Goal: Task Accomplishment & Management: Use online tool/utility

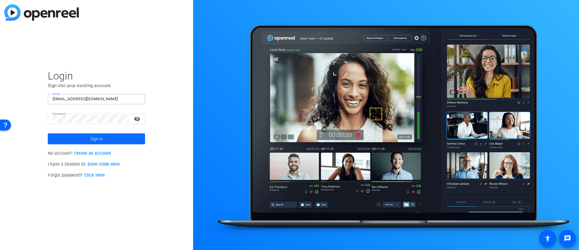
click at [115, 138] on span at bounding box center [96, 138] width 97 height 15
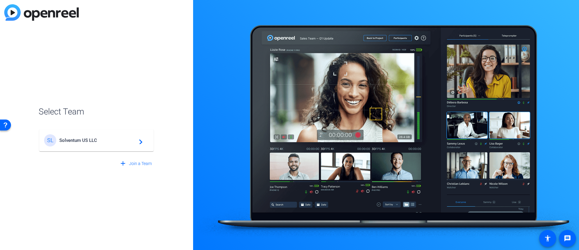
click at [107, 142] on span "Solventum US LLC" at bounding box center [97, 140] width 76 height 5
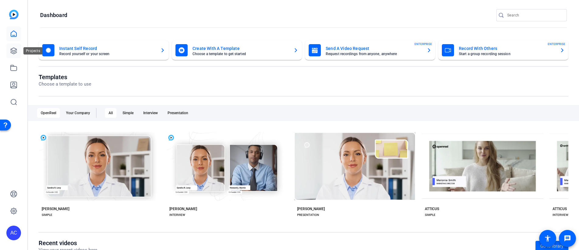
click at [15, 47] on icon at bounding box center [13, 50] width 7 height 7
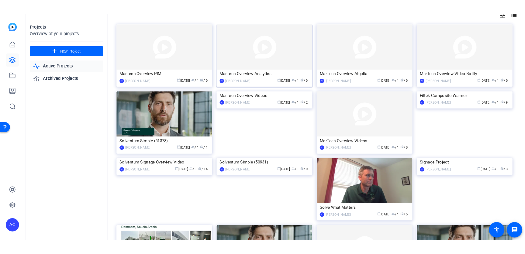
scroll to position [37, 0]
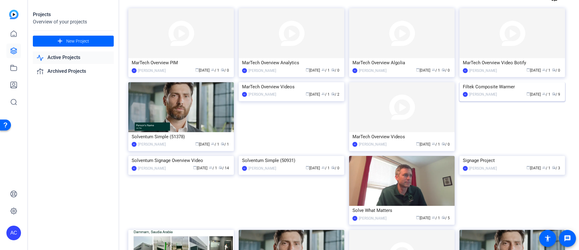
click at [495, 98] on div "AC Alennah Curran calendar_today Sep 17 group / 1 radio / 9" at bounding box center [512, 94] width 99 height 6
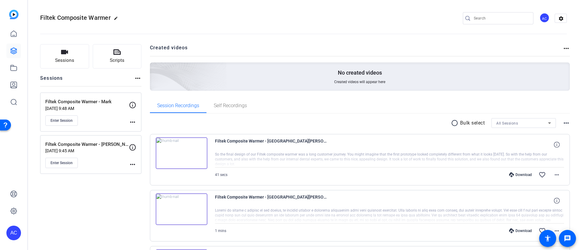
click at [107, 120] on div "Enter Session" at bounding box center [87, 120] width 84 height 10
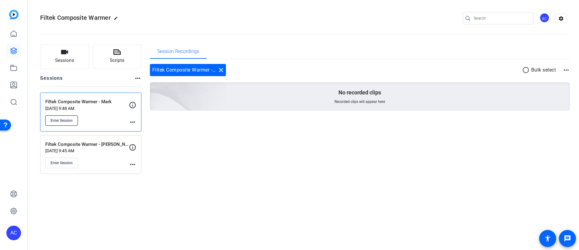
click at [71, 122] on span "Enter Session" at bounding box center [62, 120] width 22 height 5
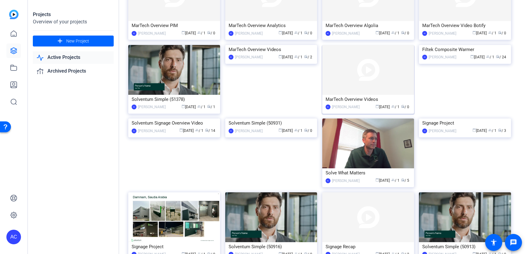
scroll to position [83, 0]
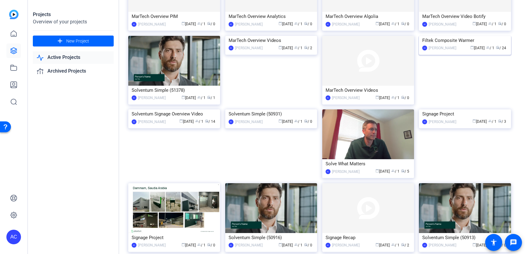
click at [456, 51] on div "AC Alennah Curran calendar_today Sep 17 group / 1 radio / 24" at bounding box center [465, 48] width 85 height 6
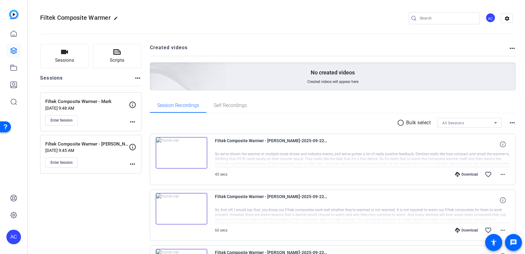
click at [511, 47] on mat-icon "more_horiz" at bounding box center [512, 48] width 7 height 7
drag, startPoint x: 502, startPoint y: 41, endPoint x: 507, endPoint y: 23, distance: 17.9
click at [503, 37] on div at bounding box center [262, 127] width 525 height 254
click at [510, 16] on mat-icon "settings" at bounding box center [507, 18] width 12 height 9
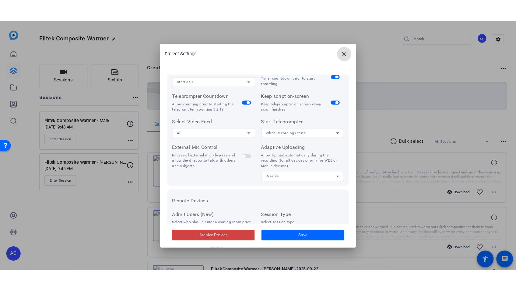
scroll to position [126, 0]
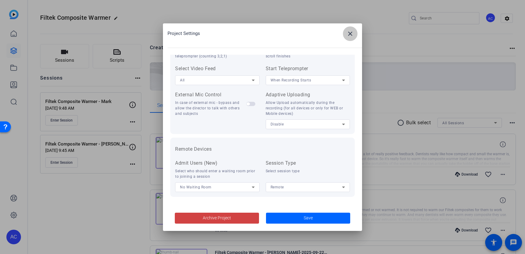
click at [352, 34] on mat-icon "close" at bounding box center [350, 33] width 7 height 7
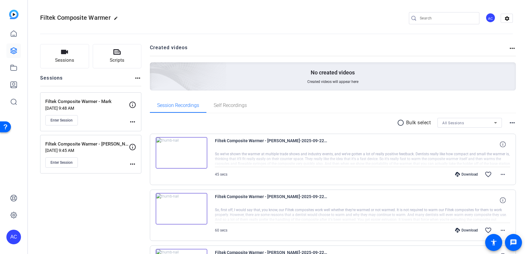
click at [515, 125] on mat-icon "more_horiz" at bounding box center [512, 122] width 7 height 7
click at [487, 101] on div at bounding box center [262, 127] width 525 height 254
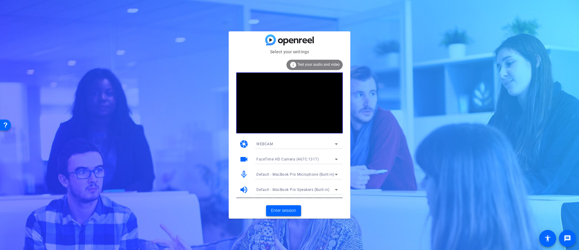
click at [286, 210] on span "Enter session" at bounding box center [283, 210] width 25 height 6
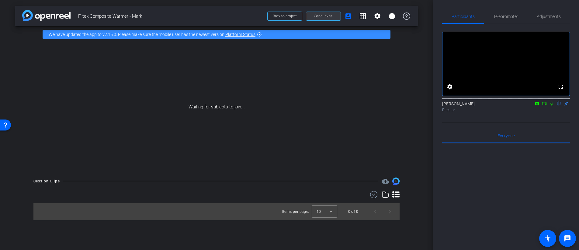
click at [332, 17] on span "Send invite" at bounding box center [324, 16] width 18 height 5
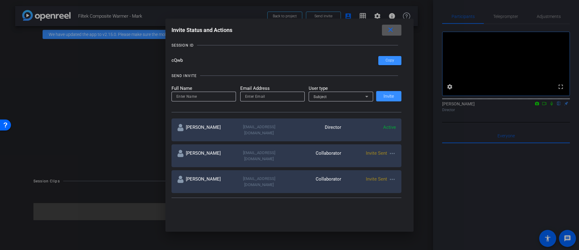
scroll to position [34, 0]
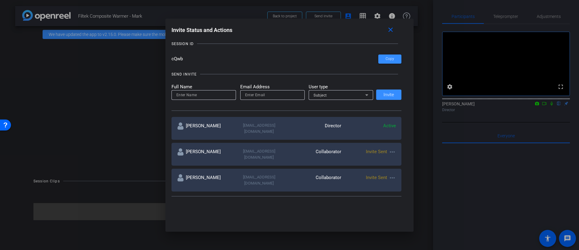
click at [392, 148] on mat-icon "more_horiz" at bounding box center [392, 151] width 7 height 7
click at [399, 165] on span "Re-Send Invite" at bounding box center [417, 163] width 46 height 7
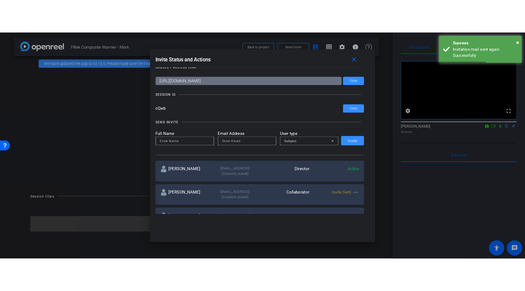
scroll to position [0, 0]
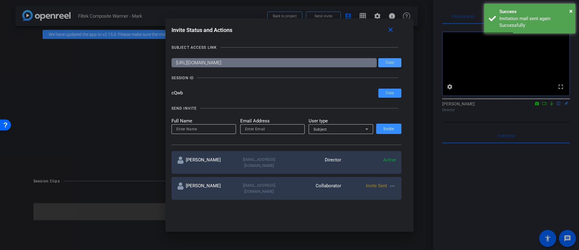
click at [394, 63] on span "Copy" at bounding box center [390, 62] width 9 height 5
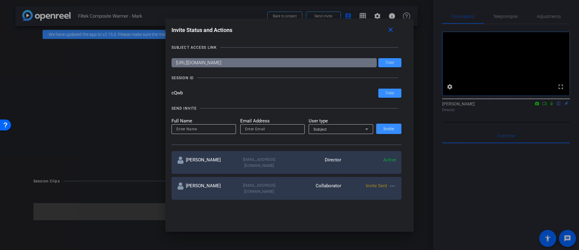
drag, startPoint x: 199, startPoint y: 92, endPoint x: 168, endPoint y: 94, distance: 31.4
click at [168, 94] on div "Invite Status and Actions close SUBJECT ACCESS LINK [URL][DOMAIN_NAME] Copy SES…" at bounding box center [290, 113] width 249 height 188
drag, startPoint x: 394, startPoint y: 31, endPoint x: 62, endPoint y: 134, distance: 348.0
click at [390, 32] on mat-icon "close" at bounding box center [391, 30] width 8 height 8
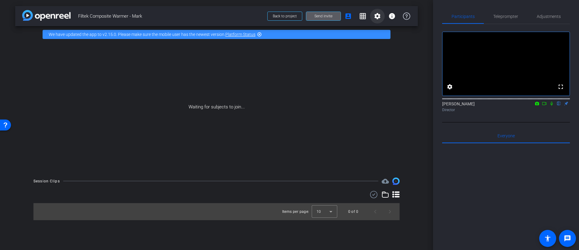
click at [379, 16] on mat-icon "settings" at bounding box center [377, 15] width 7 height 7
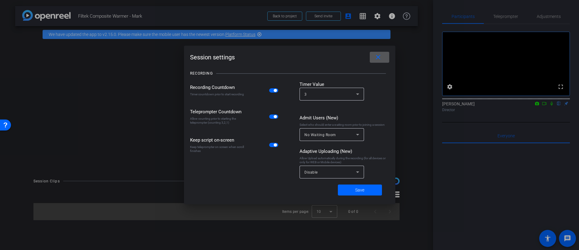
click at [379, 61] on span at bounding box center [379, 57] width 19 height 15
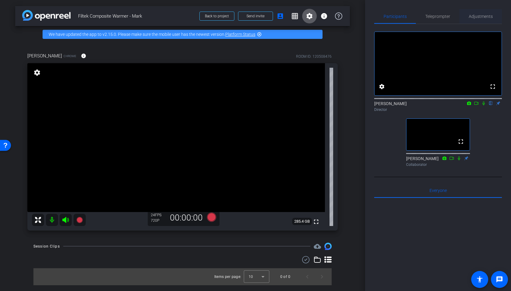
click at [473, 19] on span "Adjustments" at bounding box center [481, 16] width 24 height 4
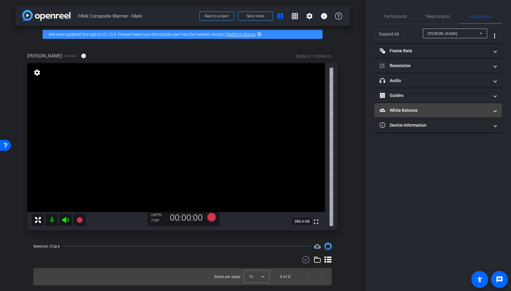
click at [435, 109] on mat-panel-title "White Balance White Balance" at bounding box center [435, 110] width 110 height 6
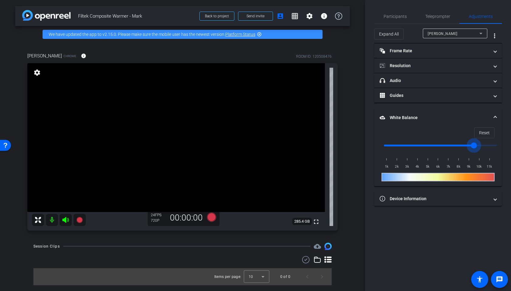
drag, startPoint x: 494, startPoint y: 144, endPoint x: 471, endPoint y: 148, distance: 22.8
click at [471, 148] on input "range" at bounding box center [441, 145] width 126 height 13
drag, startPoint x: 472, startPoint y: 148, endPoint x: 495, endPoint y: 149, distance: 23.2
type input "11000"
click at [495, 149] on input "range" at bounding box center [441, 145] width 126 height 13
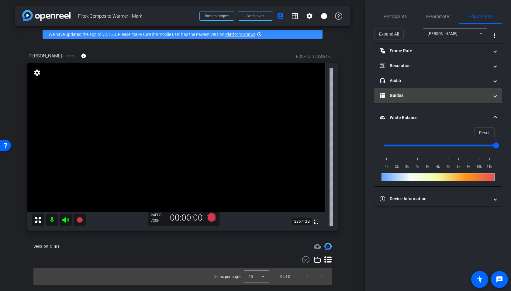
click at [450, 94] on mat-panel-title "Guides" at bounding box center [435, 96] width 110 height 6
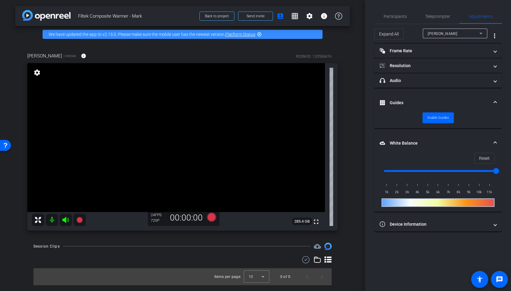
click at [494, 100] on span "Guides" at bounding box center [437, 103] width 114 height 6
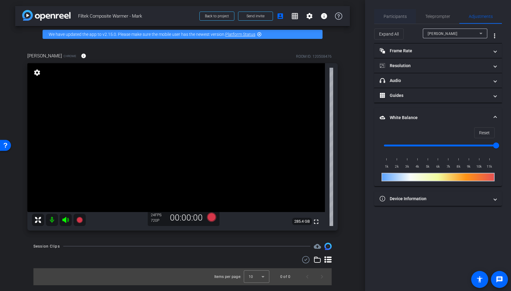
click at [399, 16] on span "Participants" at bounding box center [395, 16] width 23 height 4
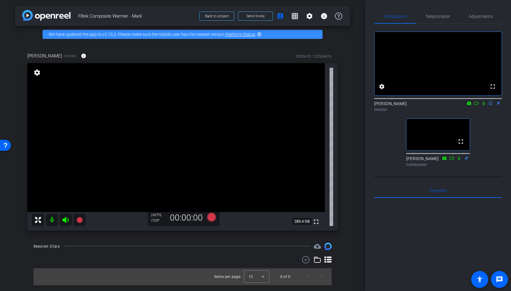
click at [359, 234] on div "arrow_back Filtek Composite Warmer - [PERSON_NAME] to project Send invite accou…" at bounding box center [182, 145] width 365 height 291
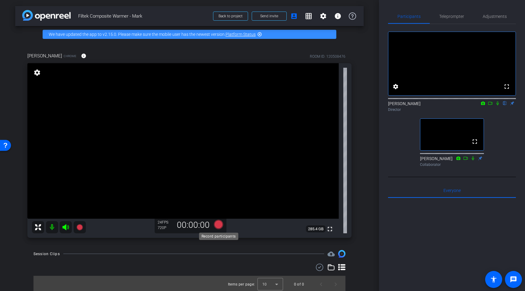
scroll to position [2, 0]
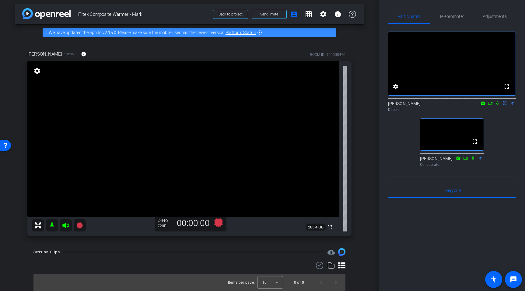
drag, startPoint x: 450, startPoint y: 234, endPoint x: 476, endPoint y: 273, distance: 46.8
click at [451, 250] on div at bounding box center [452, 273] width 128 height 151
click at [215, 223] on icon at bounding box center [218, 222] width 9 height 9
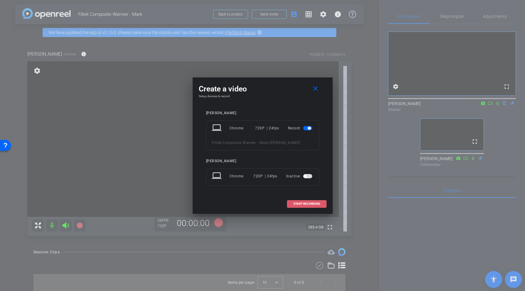
click at [294, 204] on span "START RECORDING" at bounding box center [306, 204] width 27 height 3
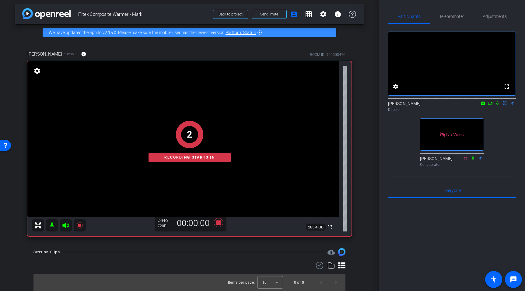
click at [498, 106] on icon at bounding box center [497, 103] width 5 height 4
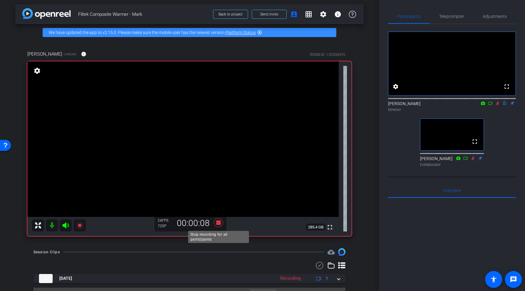
click at [218, 225] on icon at bounding box center [218, 222] width 9 height 9
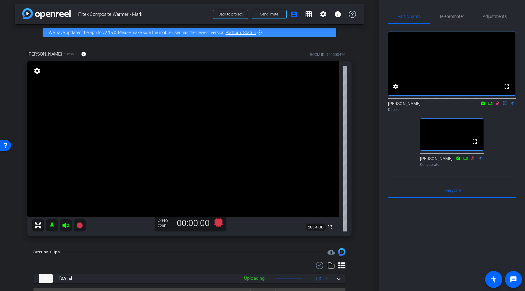
click at [498, 106] on icon at bounding box center [497, 103] width 5 height 4
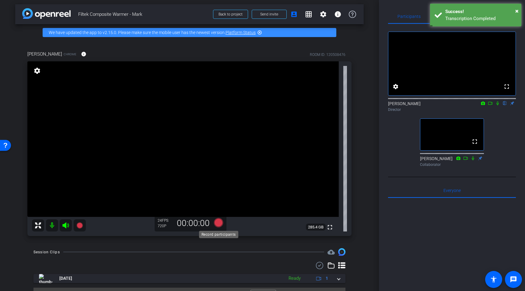
click at [215, 223] on icon at bounding box center [218, 222] width 9 height 9
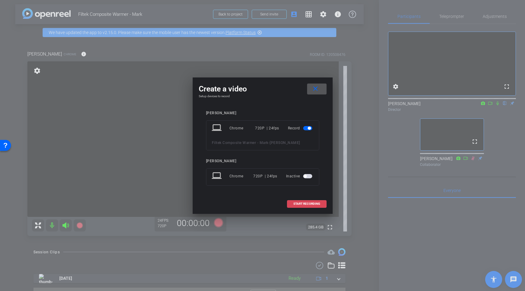
click at [309, 205] on span "START RECORDING" at bounding box center [306, 204] width 27 height 3
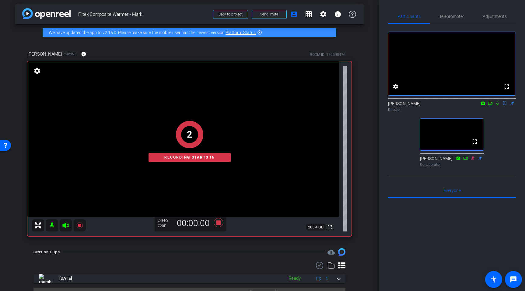
click at [498, 106] on icon at bounding box center [497, 104] width 2 height 4
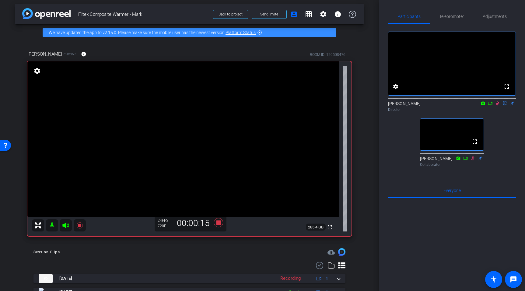
click at [497, 106] on icon at bounding box center [497, 104] width 3 height 4
click at [499, 106] on icon at bounding box center [497, 103] width 5 height 4
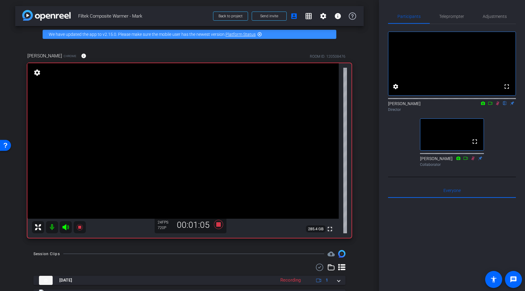
click at [496, 106] on icon at bounding box center [497, 104] width 3 height 4
click at [498, 106] on icon at bounding box center [497, 104] width 2 height 4
click at [216, 225] on icon at bounding box center [218, 224] width 9 height 9
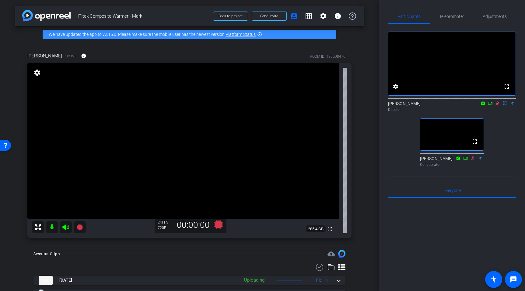
click at [498, 106] on icon at bounding box center [497, 103] width 5 height 4
click at [451, 17] on span "Teleprompter" at bounding box center [451, 16] width 25 height 4
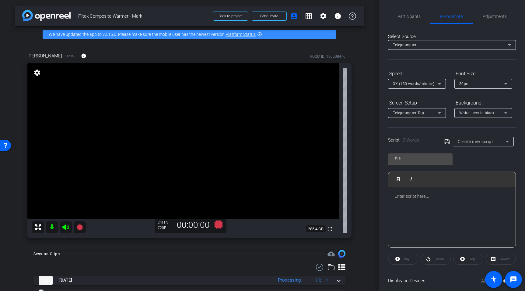
click at [514, 60] on div "Select Source Teleprompter Speed 3X (130 words/minute) Font Size 30px Screen Se…" at bounding box center [452, 173] width 128 height 299
click at [512, 45] on icon at bounding box center [509, 44] width 7 height 7
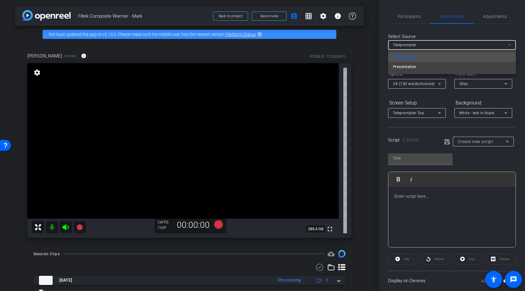
click at [514, 152] on div at bounding box center [262, 145] width 525 height 291
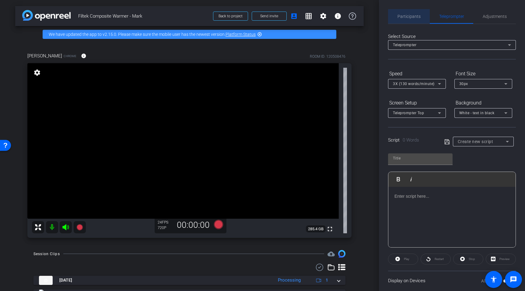
click at [414, 16] on span "Participants" at bounding box center [408, 16] width 23 height 4
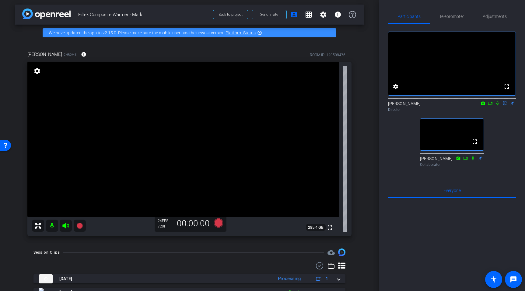
scroll to position [1, 0]
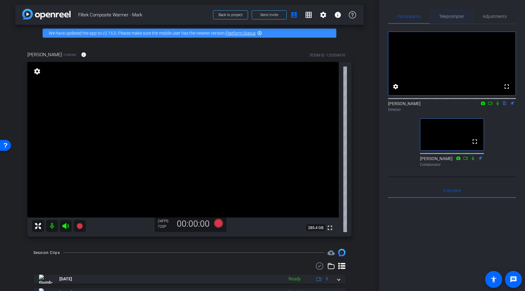
click at [450, 15] on span "Teleprompter" at bounding box center [451, 16] width 25 height 4
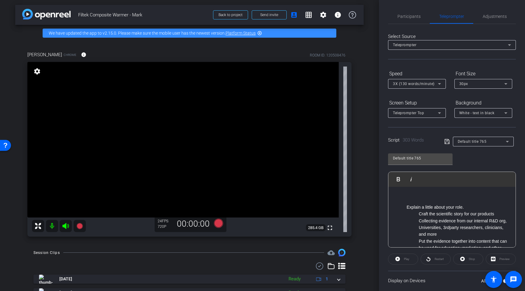
scroll to position [41, 0]
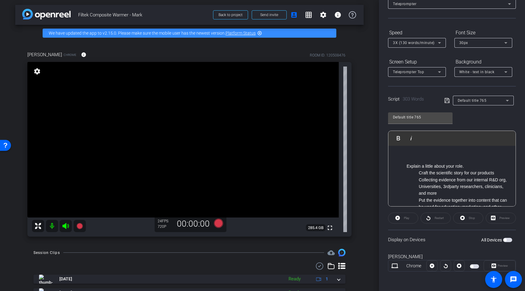
click at [476, 250] on span "button" at bounding box center [474, 267] width 9 height 4
click at [499, 250] on span "Preview" at bounding box center [502, 265] width 10 height 3
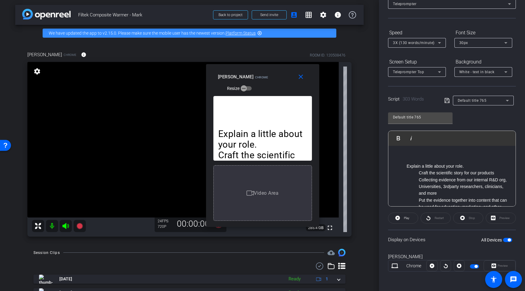
click at [267, 137] on li "Explain a little about your role. Craft the scientific story for our products C…" at bounding box center [262, 241] width 89 height 224
click at [208, 225] on div "Explain a little about your role. Craft the scientific story for our products C…" at bounding box center [262, 160] width 113 height 136
click at [302, 79] on mat-icon "close" at bounding box center [301, 77] width 8 height 8
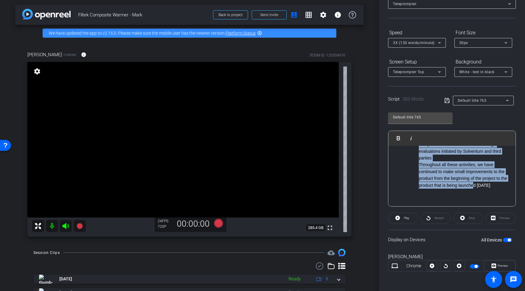
drag, startPoint x: 407, startPoint y: 166, endPoint x: 474, endPoint y: 183, distance: 69.9
click at [475, 185] on ul "Explain a little about your role. Craft the scientific story for our products C…" at bounding box center [451, 66] width 115 height 245
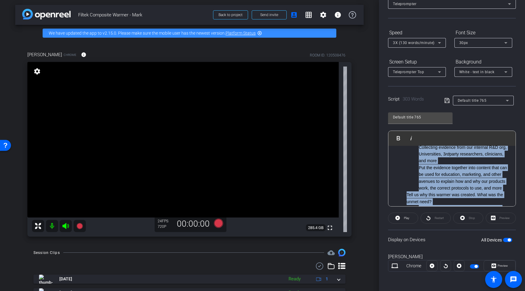
scroll to position [33, 0]
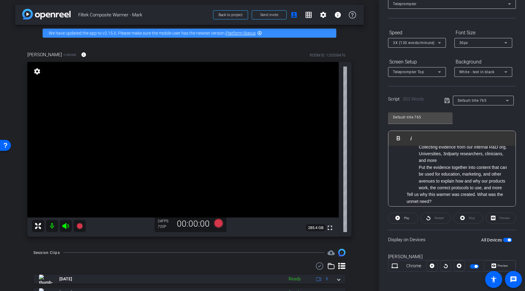
click at [442, 160] on li "Collecting evidence from our internal R&D org, Universities, 3 rd party researc…" at bounding box center [464, 154] width 91 height 20
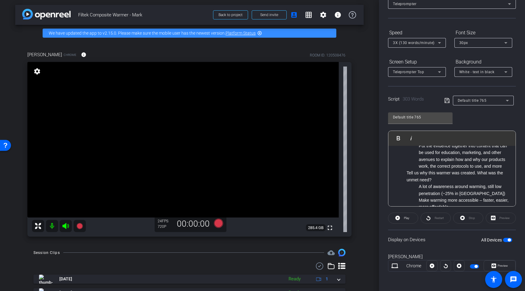
scroll to position [54, 0]
click at [404, 173] on ul "Explain a little about your role. Craft the scientific story for our products C…" at bounding box center [451, 231] width 115 height 245
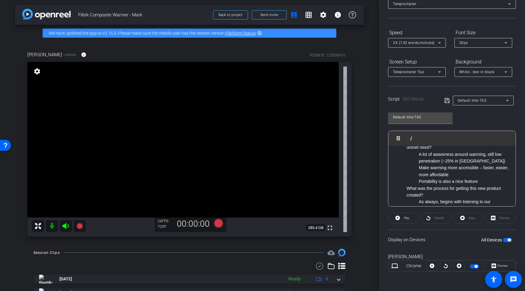
click at [404, 187] on ul "Explain a little about your role. Craft the scientific story for our products C…" at bounding box center [451, 195] width 115 height 252
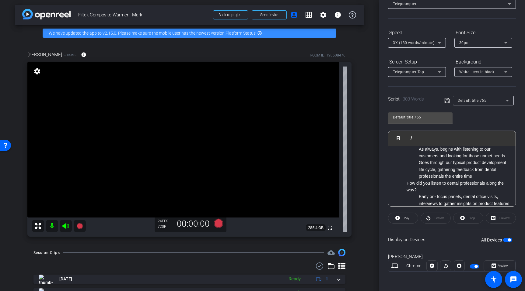
scroll to position [155, 0]
click at [407, 181] on li "How did you listen to dental professionals along the way? Early on- focus panel…" at bounding box center [458, 223] width 103 height 89
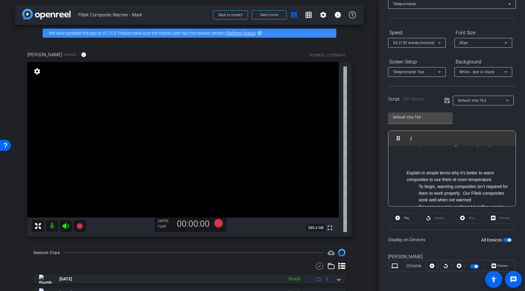
scroll to position [284, 0]
click at [416, 161] on p at bounding box center [451, 159] width 115 height 7
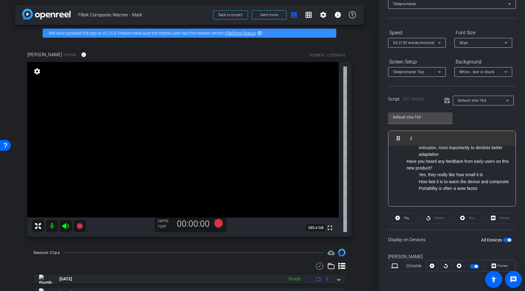
scroll to position [337, 0]
click at [445, 152] on li "Reasons to warm- preferred handling, easier extrusion, most importantly to dent…" at bounding box center [464, 145] width 91 height 20
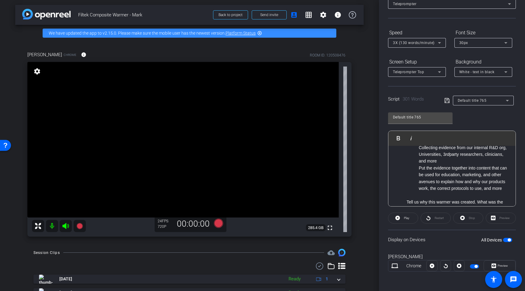
scroll to position [31, 0]
click at [452, 244] on div "Display on Devices All Devices" at bounding box center [452, 240] width 128 height 20
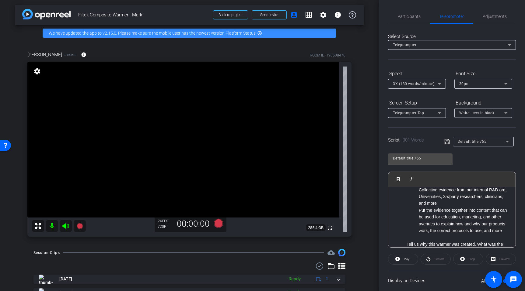
click at [448, 141] on icon at bounding box center [446, 141] width 5 height 7
click at [400, 16] on span "Participants" at bounding box center [408, 16] width 23 height 4
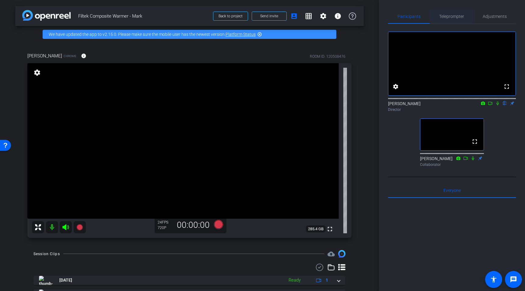
click at [456, 16] on span "Teleprompter" at bounding box center [451, 16] width 25 height 4
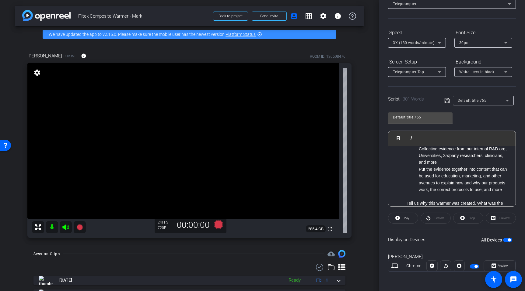
scroll to position [41, 0]
click at [219, 225] on icon at bounding box center [218, 224] width 9 height 9
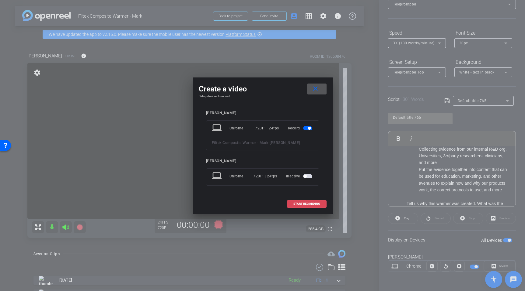
click at [319, 205] on span "START RECORDING" at bounding box center [306, 204] width 27 height 3
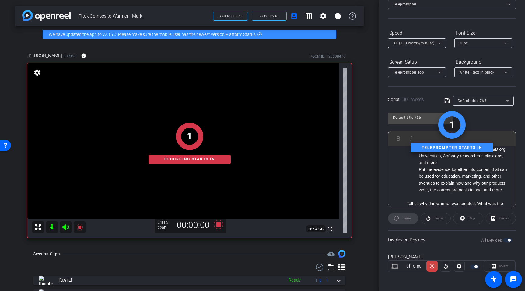
scroll to position [0, 0]
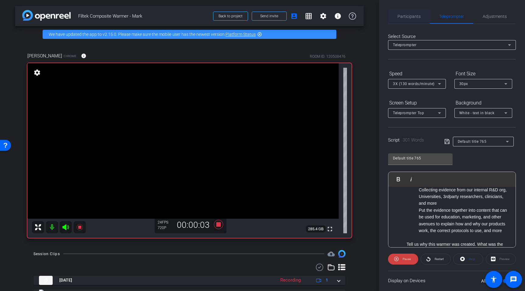
click at [404, 17] on span "Participants" at bounding box center [408, 16] width 23 height 4
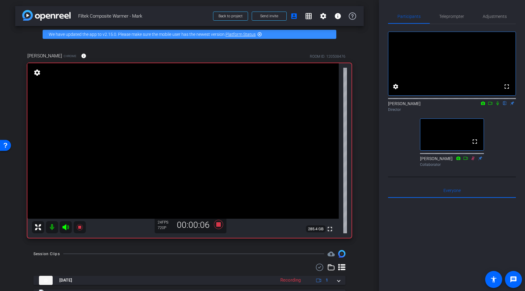
click at [496, 106] on icon at bounding box center [497, 103] width 5 height 4
click at [217, 225] on icon at bounding box center [218, 224] width 9 height 9
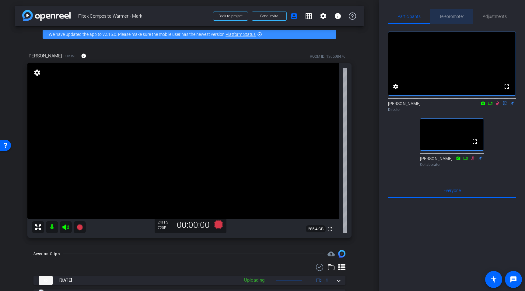
click at [452, 16] on span "Teleprompter" at bounding box center [451, 16] width 25 height 4
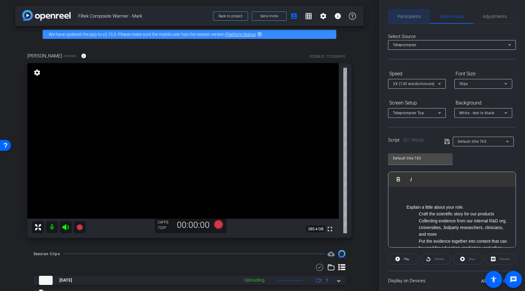
click at [405, 17] on span "Participants" at bounding box center [408, 16] width 23 height 4
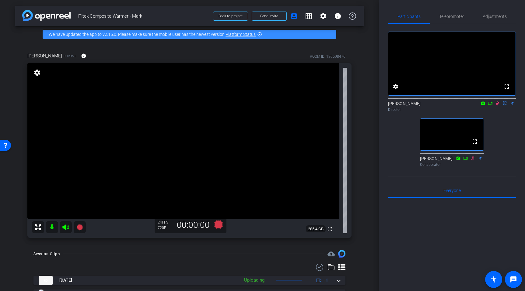
click at [497, 106] on icon at bounding box center [497, 103] width 5 height 4
click at [448, 16] on span "Teleprompter" at bounding box center [451, 16] width 25 height 4
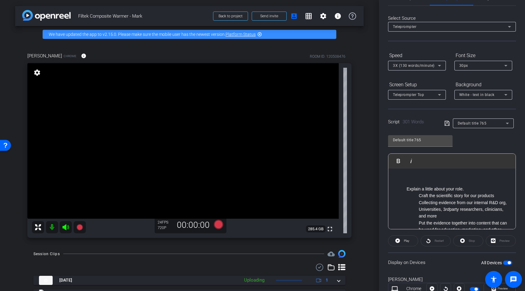
scroll to position [20, 0]
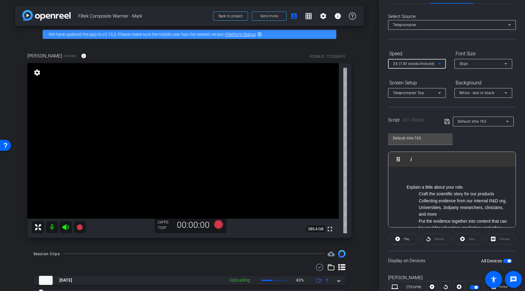
click at [427, 62] on span "3X (130 words/minute)" at bounding box center [414, 64] width 42 height 4
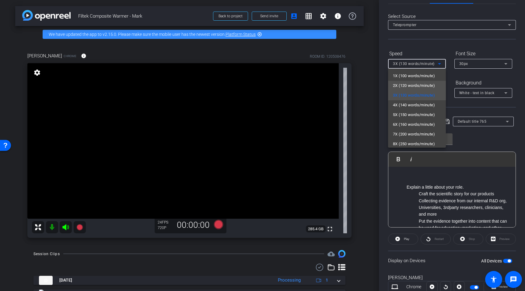
click at [426, 86] on span "2X (120 words/minute)" at bounding box center [414, 85] width 42 height 7
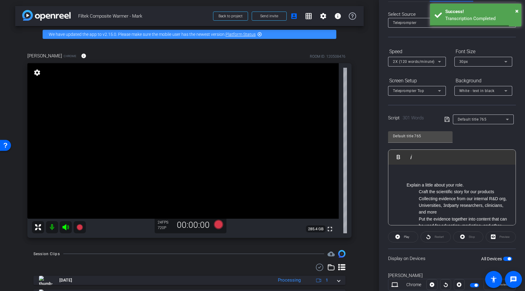
click at [503, 61] on icon at bounding box center [505, 61] width 7 height 7
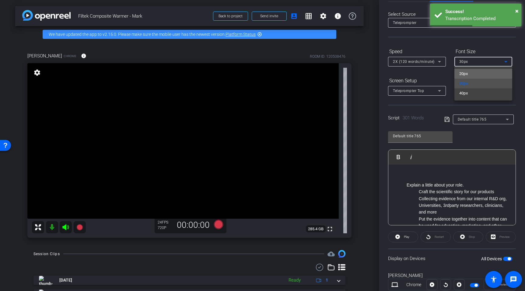
click at [494, 75] on mat-option "20px" at bounding box center [483, 74] width 58 height 10
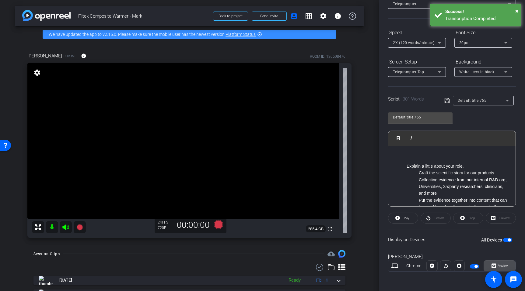
click at [490, 250] on span at bounding box center [499, 266] width 31 height 15
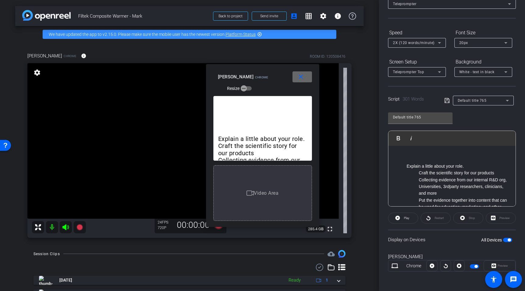
click at [297, 80] on mat-icon "close" at bounding box center [301, 77] width 8 height 8
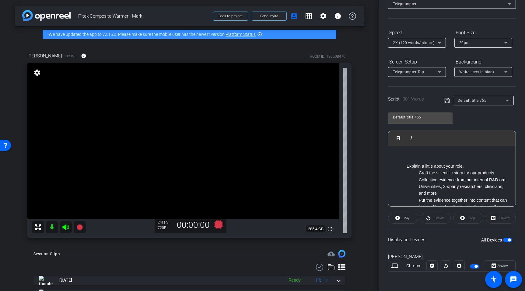
scroll to position [0, 0]
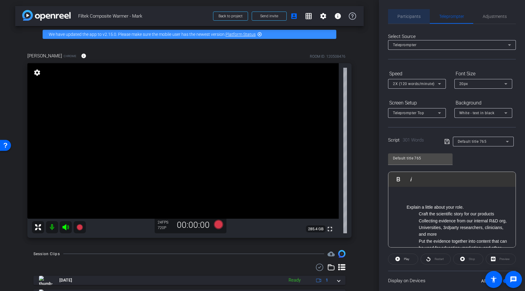
click at [414, 17] on span "Participants" at bounding box center [408, 16] width 23 height 4
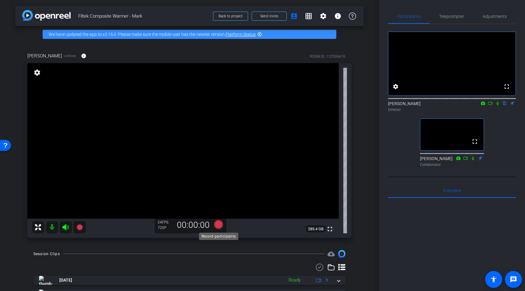
click at [217, 225] on icon at bounding box center [218, 224] width 9 height 9
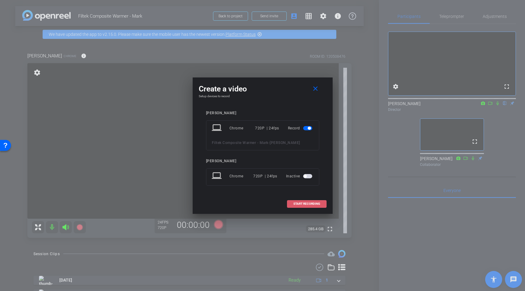
click at [294, 204] on span "START RECORDING" at bounding box center [306, 204] width 27 height 3
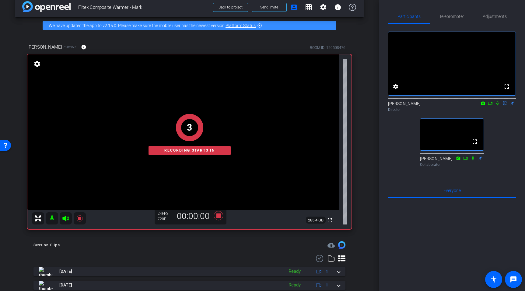
scroll to position [9, 0]
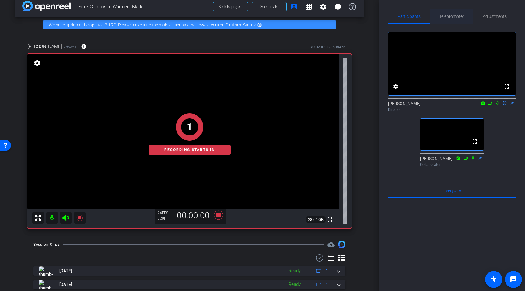
click at [460, 16] on span "Teleprompter" at bounding box center [451, 16] width 25 height 4
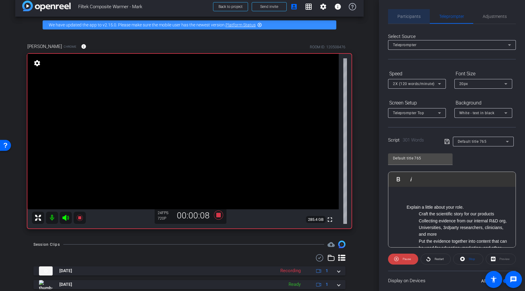
click at [410, 18] on span "Participants" at bounding box center [408, 16] width 23 height 4
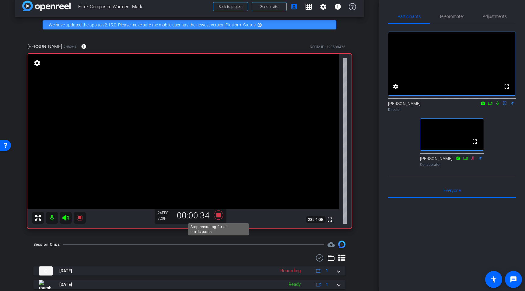
click at [214, 213] on icon at bounding box center [218, 215] width 15 height 11
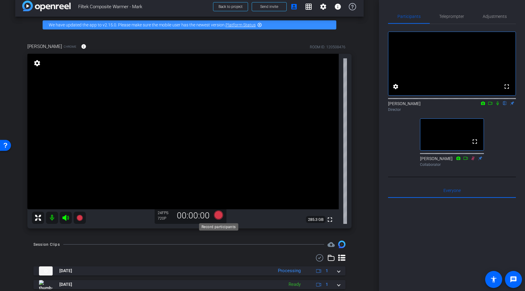
scroll to position [10, 0]
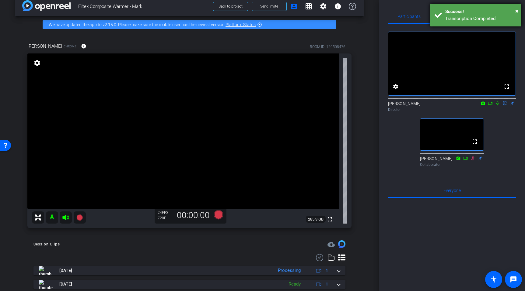
click at [519, 11] on div "× Success! Transcription Completed" at bounding box center [475, 15] width 91 height 23
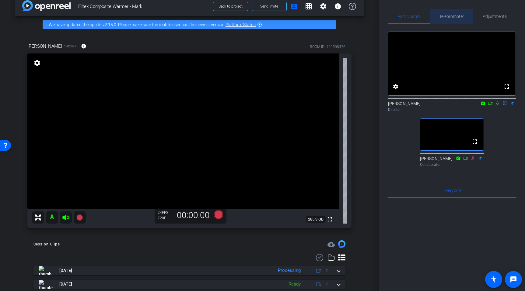
click at [464, 16] on div "Teleprompter" at bounding box center [452, 16] width 44 height 15
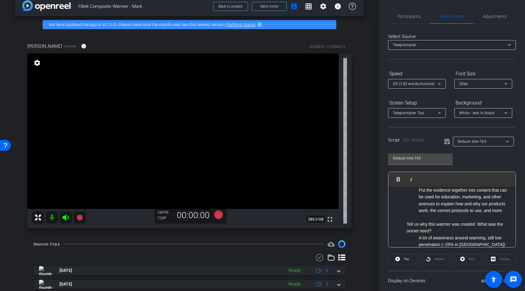
scroll to position [51, 0]
click at [410, 20] on span "Participants" at bounding box center [408, 16] width 23 height 15
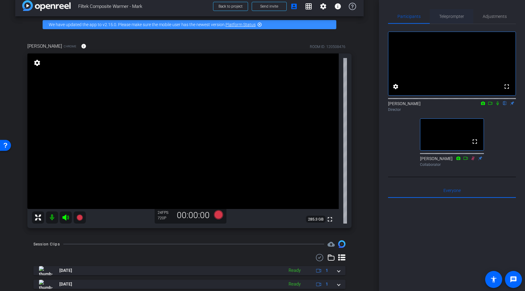
click at [456, 16] on span "Teleprompter" at bounding box center [451, 16] width 25 height 4
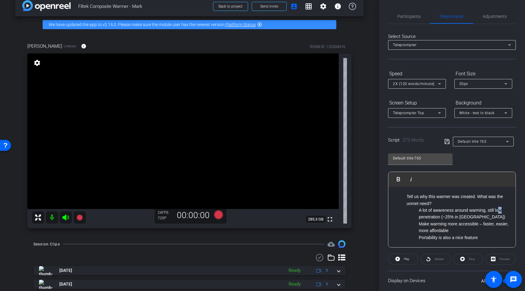
click at [498, 211] on li "A lot of awareness around warming, still low penetration (~25% in [GEOGRAPHIC_D…" at bounding box center [464, 214] width 91 height 14
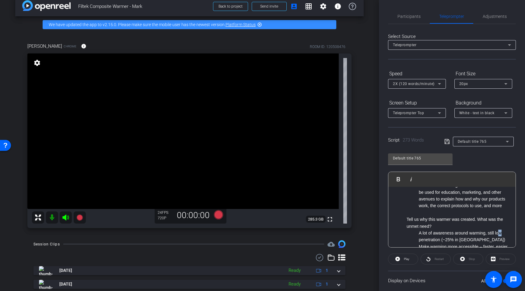
scroll to position [33, 0]
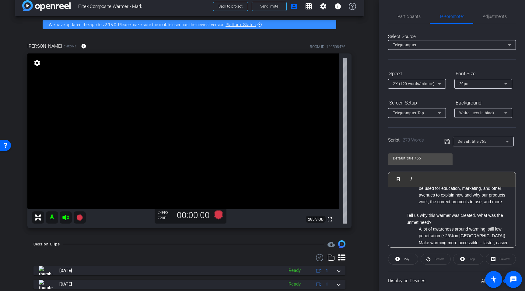
click at [466, 209] on li at bounding box center [458, 209] width 103 height 7
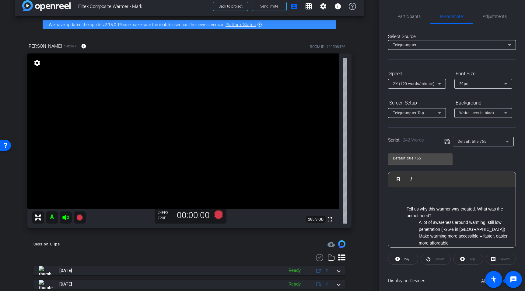
scroll to position [0, 0]
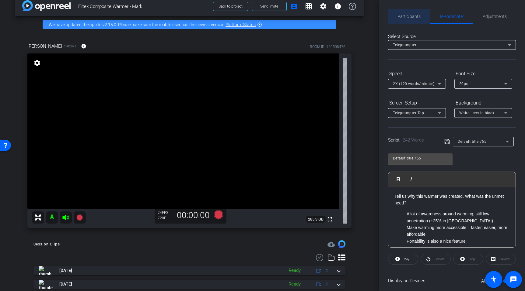
click at [407, 15] on span "Participants" at bounding box center [408, 16] width 23 height 4
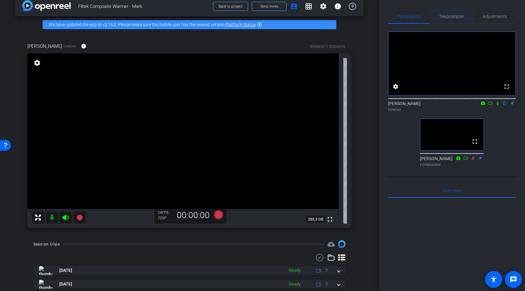
click at [454, 15] on span "Teleprompter" at bounding box center [451, 16] width 25 height 4
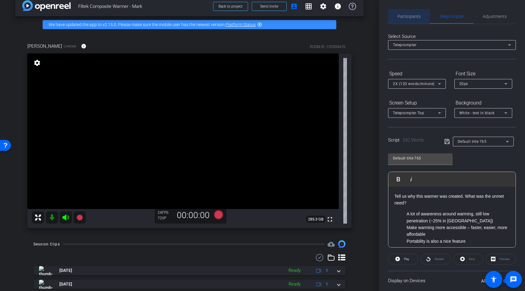
click at [408, 16] on span "Participants" at bounding box center [408, 16] width 23 height 4
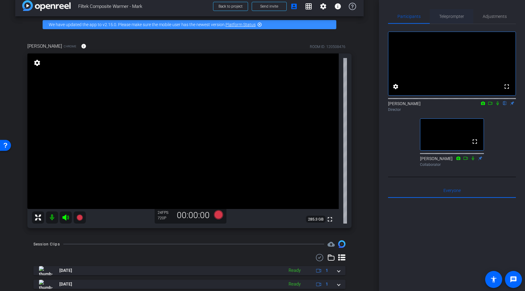
click at [456, 17] on span "Teleprompter" at bounding box center [451, 16] width 25 height 4
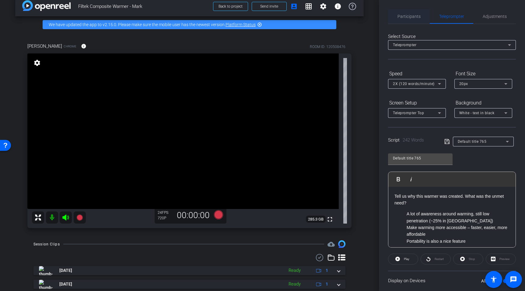
click at [401, 19] on span "Participants" at bounding box center [408, 16] width 23 height 4
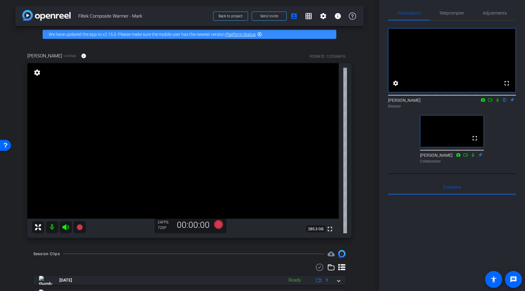
scroll to position [1, 0]
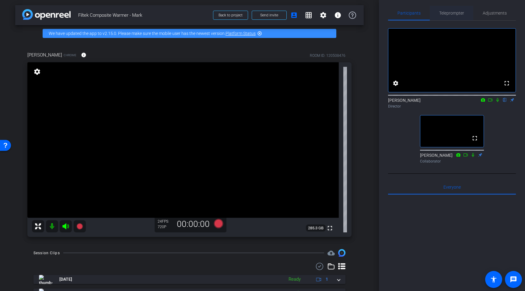
click at [443, 15] on span "Teleprompter" at bounding box center [451, 13] width 25 height 4
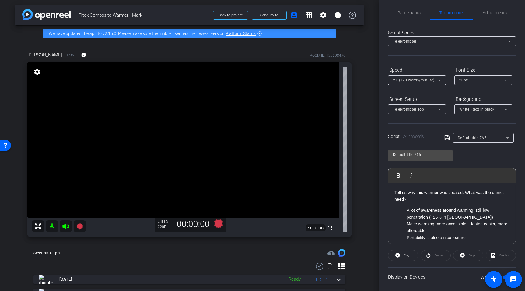
scroll to position [41, 0]
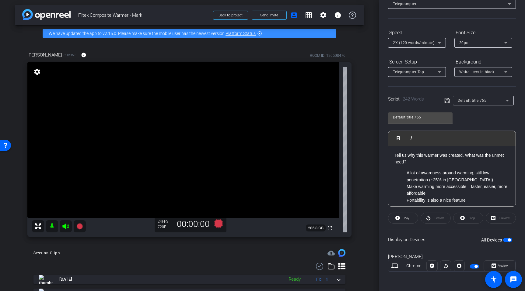
click at [506, 241] on span "button" at bounding box center [507, 240] width 9 height 4
click at [510, 240] on span "button" at bounding box center [507, 240] width 9 height 4
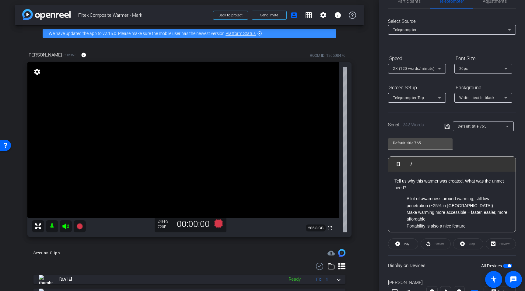
scroll to position [0, 0]
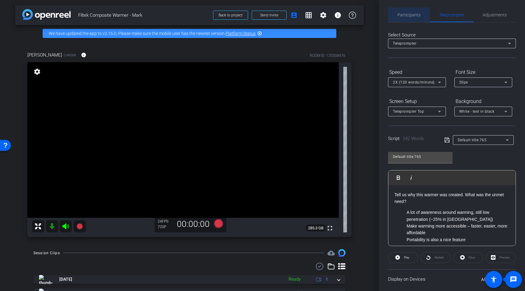
click at [407, 18] on span "Participants" at bounding box center [408, 15] width 23 height 15
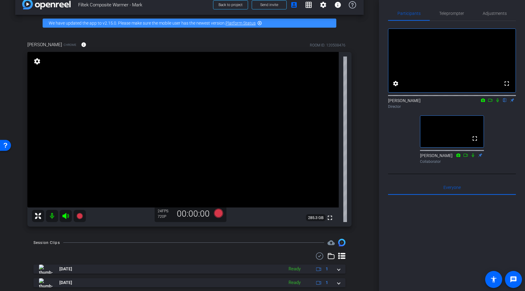
scroll to position [13, 0]
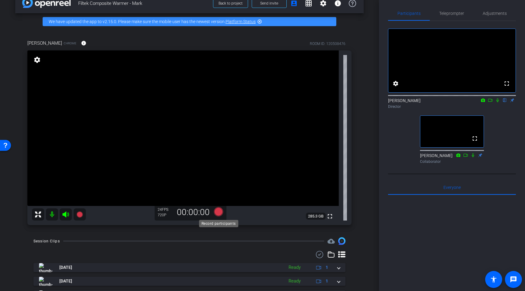
click at [216, 212] on icon at bounding box center [218, 212] width 9 height 9
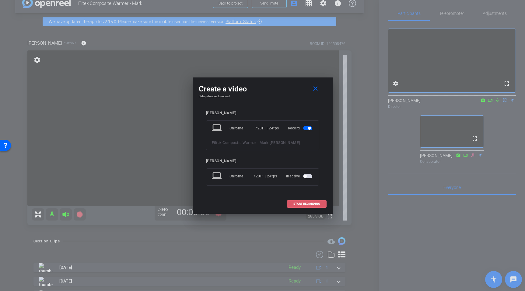
click at [300, 203] on span "START RECORDING" at bounding box center [306, 204] width 27 height 3
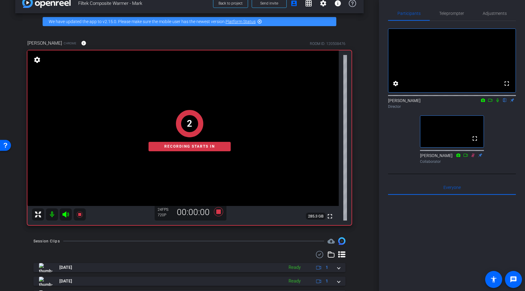
click at [499, 103] on icon at bounding box center [497, 100] width 5 height 4
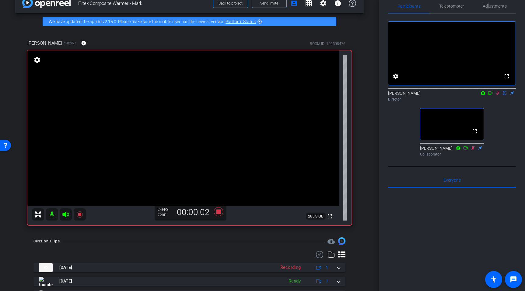
scroll to position [12, 0]
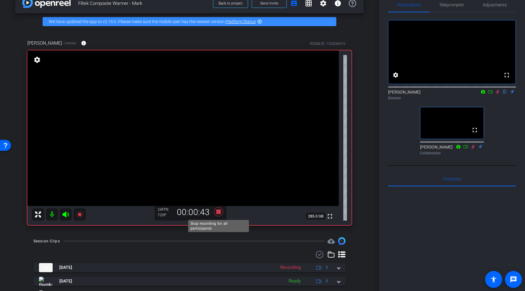
click at [218, 213] on icon at bounding box center [218, 212] width 9 height 9
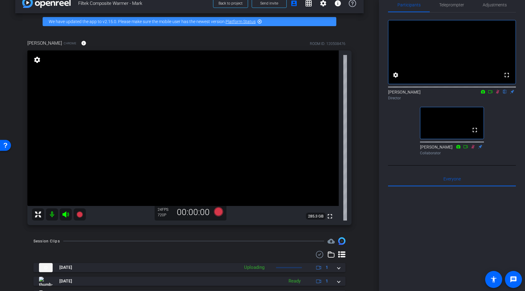
click at [497, 94] on icon at bounding box center [497, 92] width 5 height 4
click at [220, 212] on icon at bounding box center [218, 212] width 9 height 9
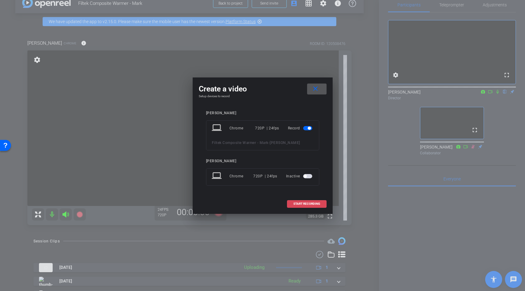
click at [297, 204] on span "START RECORDING" at bounding box center [306, 204] width 27 height 3
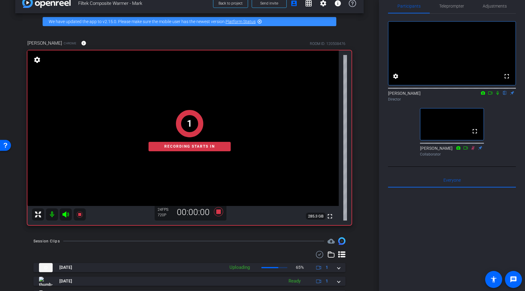
click at [498, 95] on icon at bounding box center [497, 93] width 5 height 4
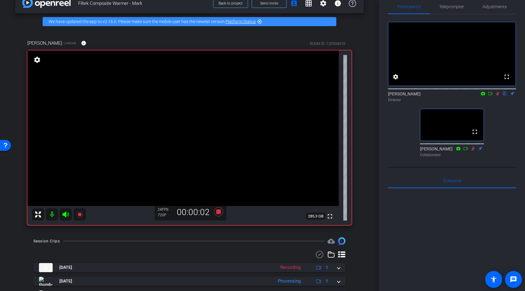
scroll to position [9, 0]
click at [220, 212] on icon at bounding box center [218, 212] width 9 height 9
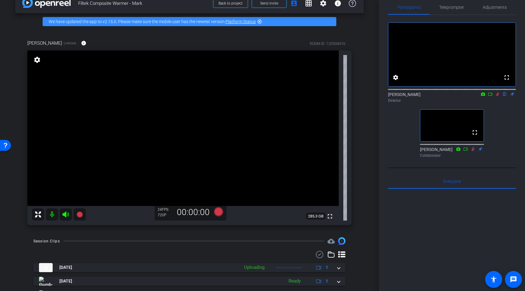
click at [496, 96] on icon at bounding box center [497, 94] width 5 height 4
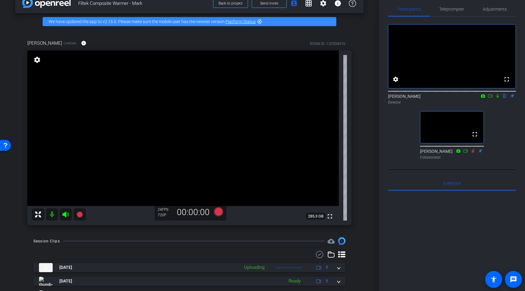
scroll to position [0, 0]
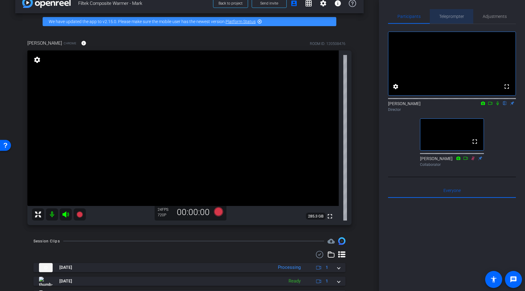
click at [452, 16] on span "Teleprompter" at bounding box center [451, 16] width 25 height 4
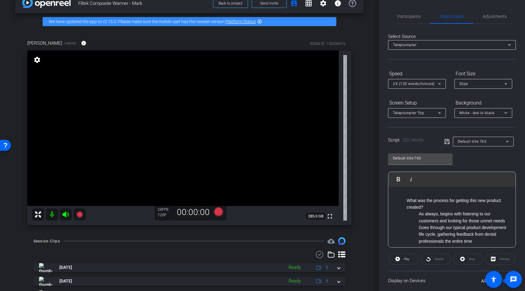
click at [439, 113] on icon at bounding box center [439, 114] width 3 height 2
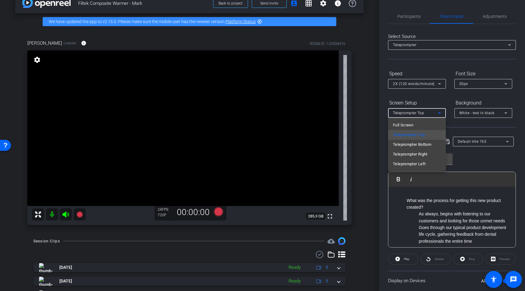
click at [442, 103] on div at bounding box center [262, 145] width 525 height 291
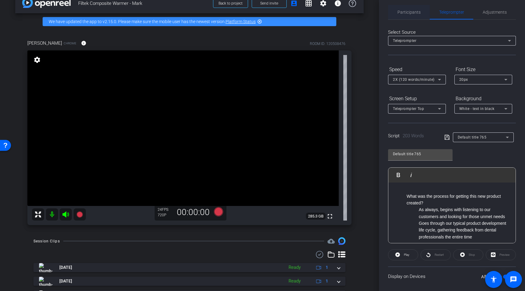
click at [415, 11] on span "Participants" at bounding box center [408, 12] width 23 height 4
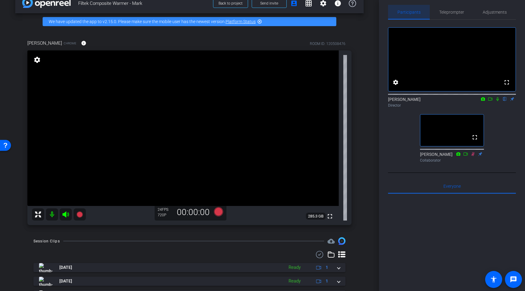
scroll to position [6, 0]
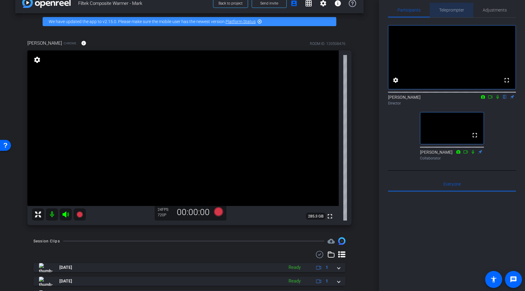
drag, startPoint x: 455, startPoint y: 11, endPoint x: 456, endPoint y: 16, distance: 5.3
click at [455, 11] on span "Teleprompter" at bounding box center [451, 10] width 25 height 4
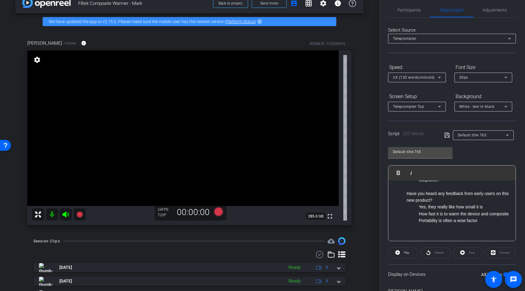
scroll to position [41, 0]
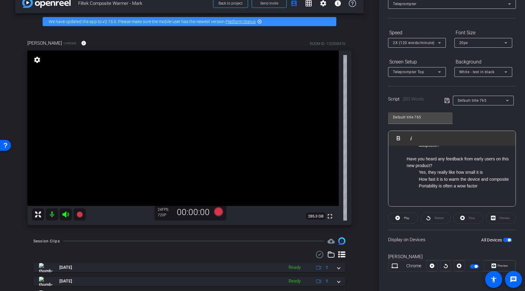
click at [474, 250] on span "button" at bounding box center [474, 267] width 9 height 4
click at [475, 250] on span "button" at bounding box center [474, 267] width 9 height 4
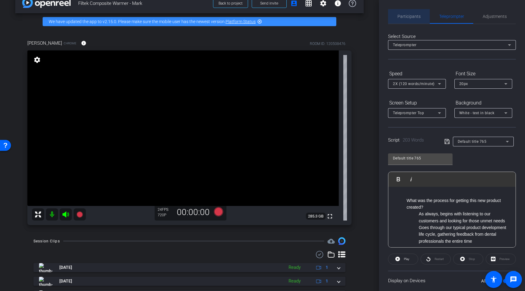
click at [408, 15] on span "Participants" at bounding box center [408, 16] width 23 height 4
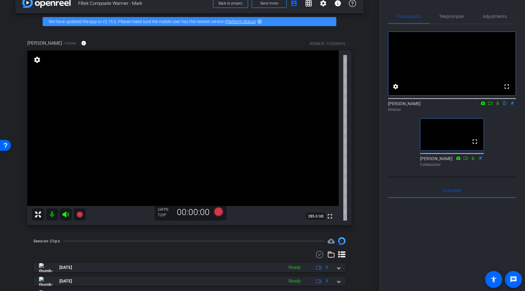
drag, startPoint x: 210, startPoint y: 243, endPoint x: 371, endPoint y: 290, distance: 167.9
click at [211, 245] on div "Session Clips cloud_upload" at bounding box center [189, 241] width 312 height 7
click at [511, 154] on div "fullscreen settings [PERSON_NAME] flip Director fullscreen [PERSON_NAME] Collab…" at bounding box center [452, 96] width 128 height 145
click at [218, 213] on icon at bounding box center [218, 212] width 9 height 9
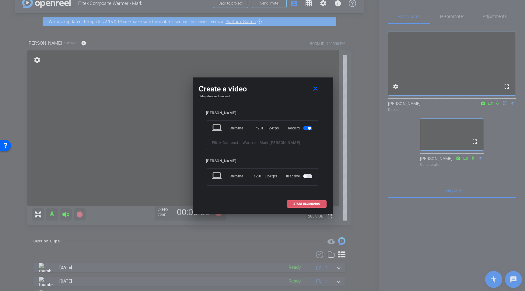
click at [296, 204] on span "START RECORDING" at bounding box center [306, 204] width 27 height 3
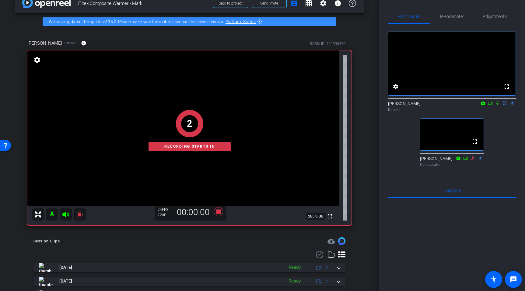
click at [499, 106] on icon at bounding box center [497, 103] width 5 height 4
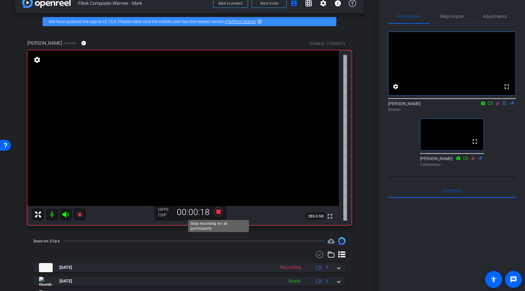
click at [215, 214] on icon at bounding box center [218, 212] width 15 height 11
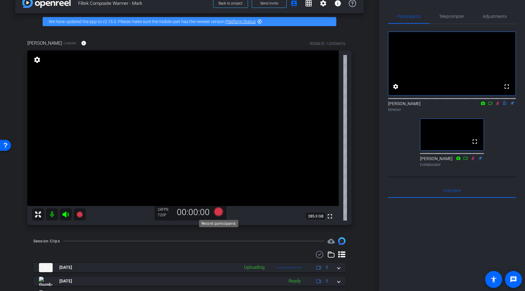
click at [218, 214] on icon at bounding box center [218, 212] width 9 height 9
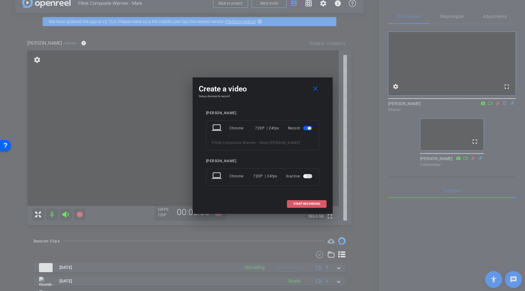
click at [316, 206] on span at bounding box center [306, 204] width 39 height 15
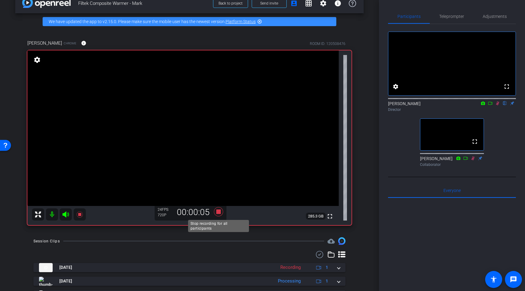
click at [217, 211] on icon at bounding box center [218, 212] width 9 height 9
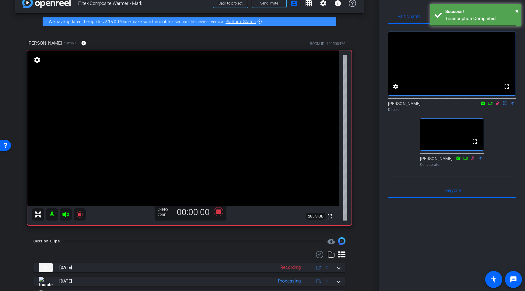
click at [500, 112] on div "[PERSON_NAME] flip Director" at bounding box center [452, 107] width 128 height 12
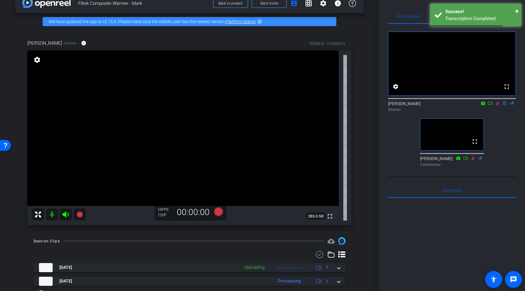
click at [499, 106] on icon at bounding box center [497, 103] width 5 height 4
click at [219, 213] on icon at bounding box center [218, 212] width 9 height 9
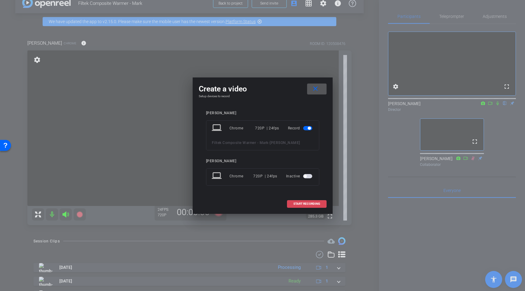
click at [299, 204] on span "START RECORDING" at bounding box center [306, 204] width 27 height 3
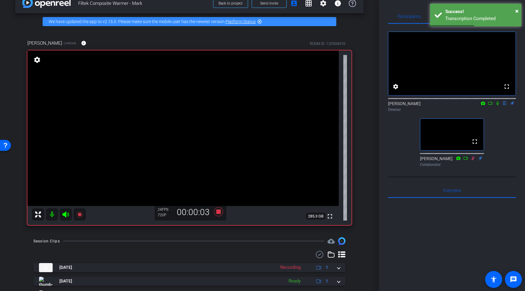
click at [508, 144] on div "fullscreen settings [PERSON_NAME] flip Director fullscreen [PERSON_NAME] Collab…" at bounding box center [452, 96] width 128 height 145
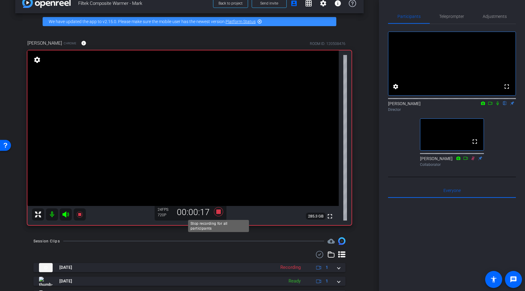
click at [219, 213] on icon at bounding box center [218, 212] width 9 height 9
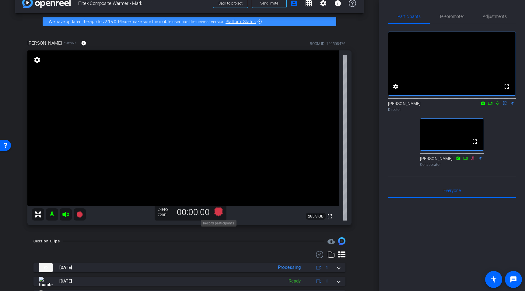
click at [218, 213] on icon at bounding box center [218, 212] width 9 height 9
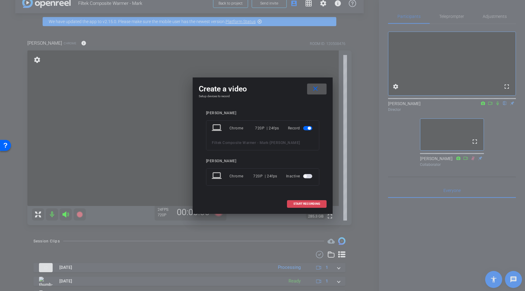
click at [305, 203] on span "START RECORDING" at bounding box center [306, 204] width 27 height 3
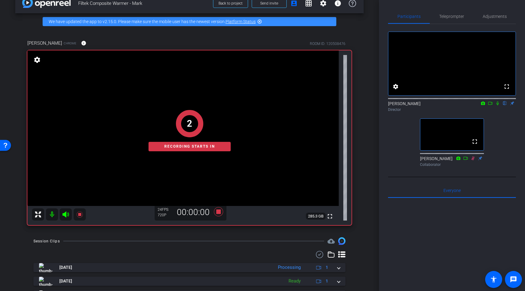
click at [498, 106] on icon at bounding box center [497, 103] width 5 height 4
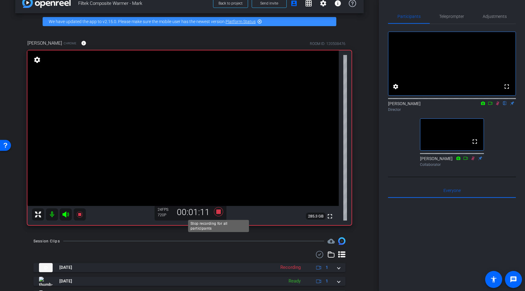
click at [217, 213] on icon at bounding box center [218, 212] width 9 height 9
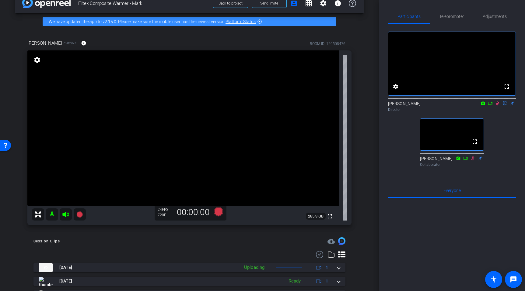
click at [498, 106] on icon at bounding box center [497, 104] width 3 height 4
click at [455, 14] on span "Teleprompter" at bounding box center [451, 16] width 25 height 4
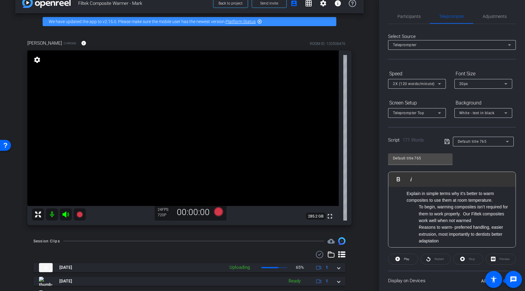
scroll to position [41, 0]
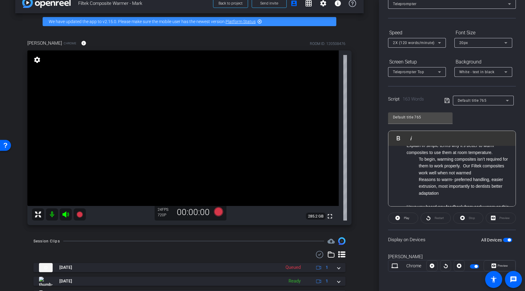
click at [453, 250] on div "Participants Teleprompter Adjustments settings Alennah [PERSON_NAME] flip Direc…" at bounding box center [452, 145] width 146 height 291
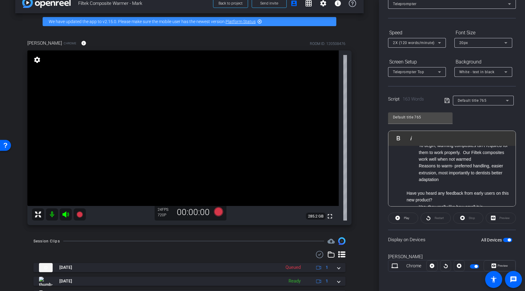
click at [442, 248] on div "Display on Devices All Devices" at bounding box center [452, 240] width 128 height 20
click at [444, 250] on div "[PERSON_NAME] Chrome [GEOGRAPHIC_DATA]" at bounding box center [452, 266] width 128 height 33
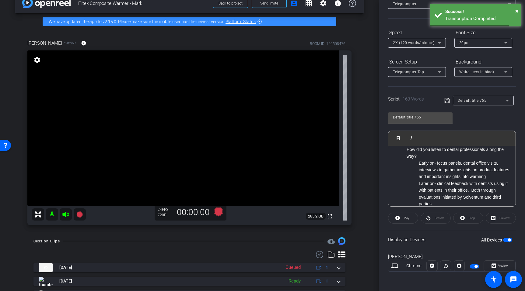
scroll to position [0, 0]
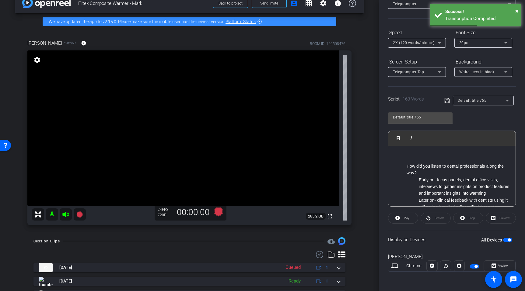
click at [446, 250] on div at bounding box center [445, 266] width 11 height 11
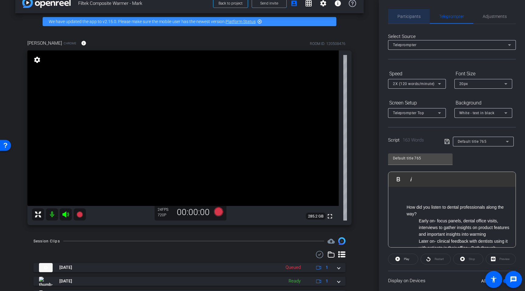
click at [403, 15] on span "Participants" at bounding box center [408, 16] width 23 height 4
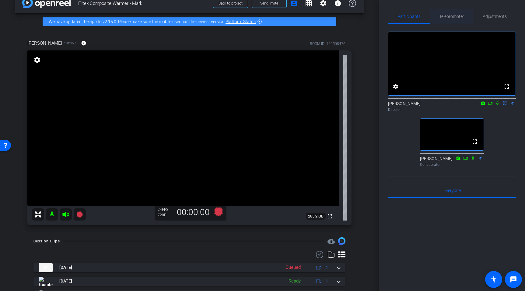
click at [449, 18] on span "Teleprompter" at bounding box center [451, 16] width 25 height 4
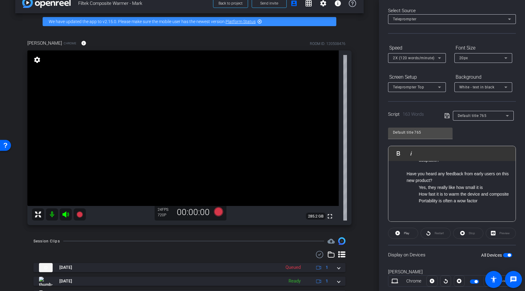
scroll to position [41, 0]
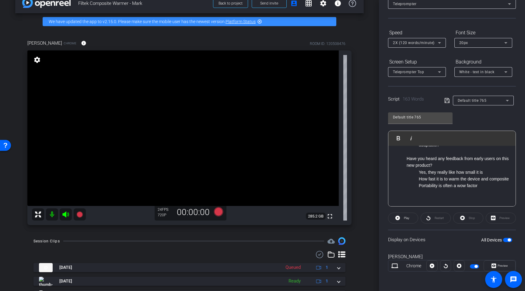
click at [458, 180] on li "How fast it is to warm the device and composite" at bounding box center [464, 179] width 91 height 7
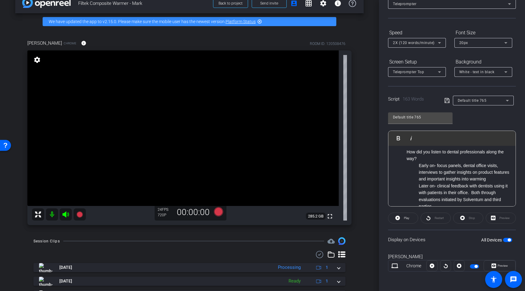
scroll to position [0, 0]
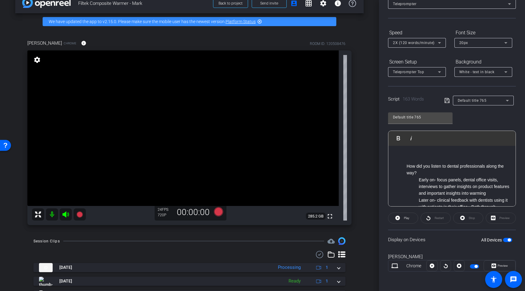
click at [405, 167] on ul "How did you listen to dental professionals along the way? Early on- focus panel…" at bounding box center [451, 254] width 115 height 197
click at [445, 250] on div "[PERSON_NAME]" at bounding box center [452, 257] width 128 height 7
click at [445, 250] on div at bounding box center [445, 266] width 11 height 11
click at [473, 250] on span "button" at bounding box center [474, 267] width 9 height 4
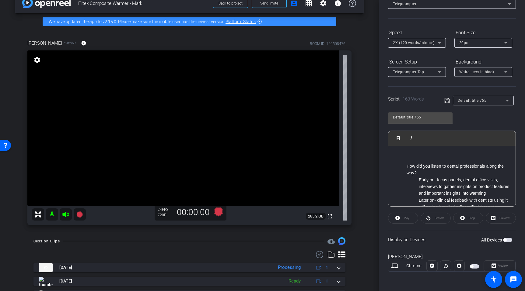
click at [474, 250] on span "button" at bounding box center [474, 267] width 9 height 4
click at [216, 212] on icon at bounding box center [218, 212] width 9 height 9
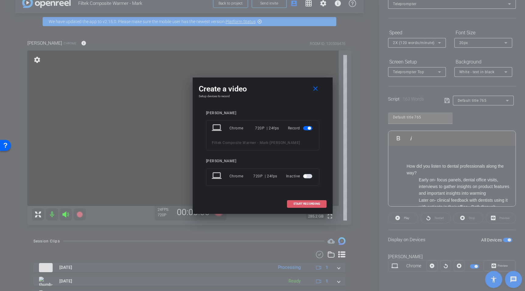
click at [296, 203] on span "START RECORDING" at bounding box center [306, 204] width 27 height 3
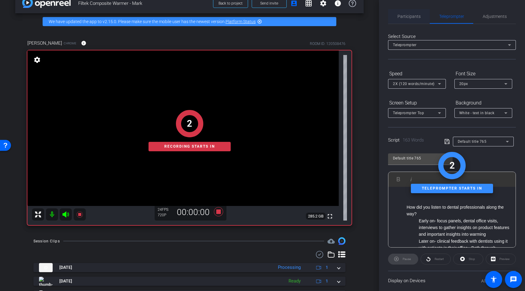
click at [409, 15] on span "Participants" at bounding box center [408, 16] width 23 height 4
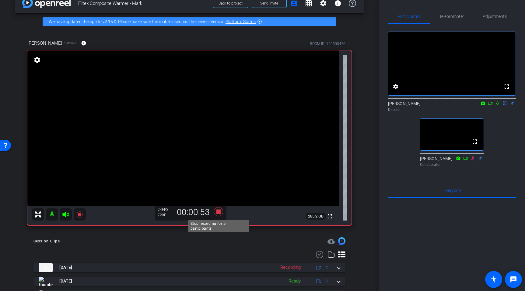
click at [218, 213] on icon at bounding box center [218, 212] width 9 height 9
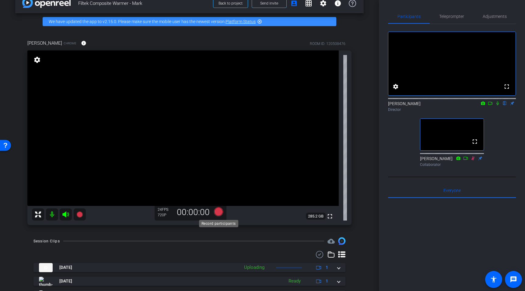
click at [218, 213] on icon at bounding box center [218, 212] width 9 height 9
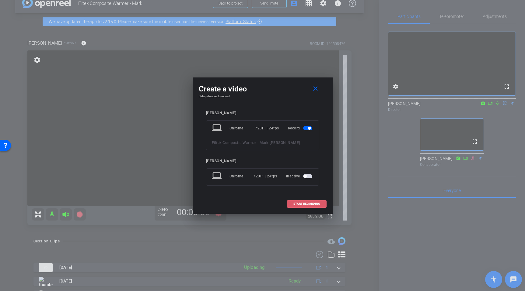
click at [295, 204] on span "START RECORDING" at bounding box center [306, 204] width 27 height 3
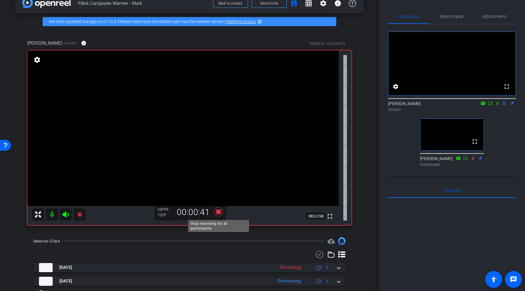
click at [217, 211] on icon at bounding box center [218, 212] width 9 height 9
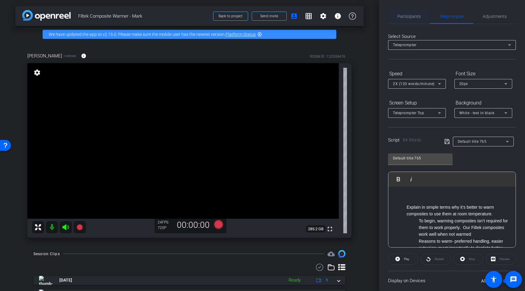
click at [411, 13] on span "Participants" at bounding box center [408, 16] width 23 height 15
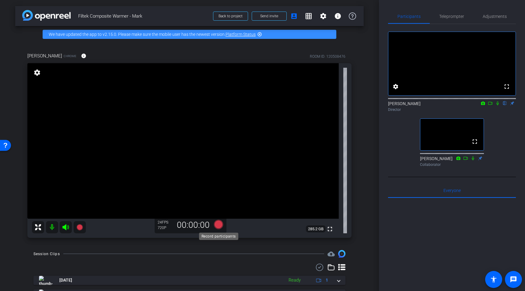
click at [217, 226] on icon at bounding box center [218, 224] width 9 height 9
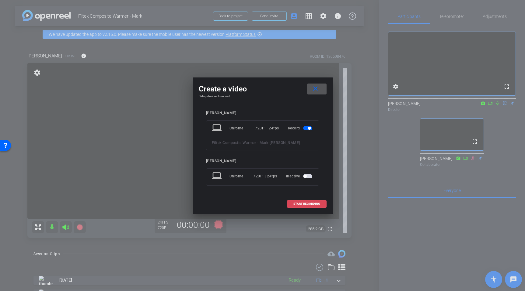
click at [299, 205] on span "START RECORDING" at bounding box center [306, 204] width 27 height 3
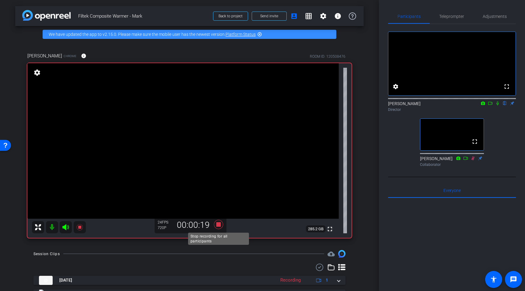
click at [218, 225] on icon at bounding box center [218, 224] width 9 height 9
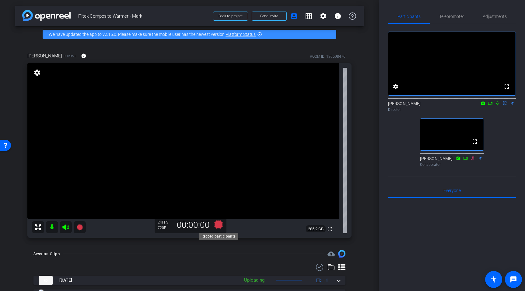
click at [218, 225] on icon at bounding box center [218, 224] width 9 height 9
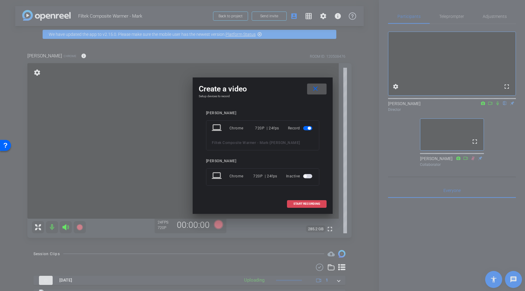
click at [320, 202] on span at bounding box center [306, 204] width 39 height 15
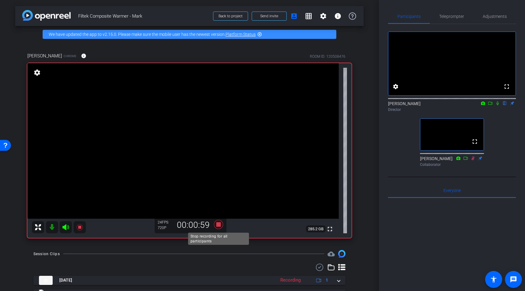
click at [218, 225] on icon at bounding box center [218, 224] width 9 height 9
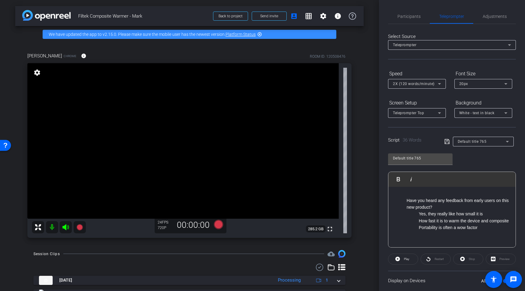
scroll to position [8, 0]
click at [222, 250] on div "arrow_back Filtek Composite Warmer - [PERSON_NAME] to project Send invite accou…" at bounding box center [189, 145] width 379 height 291
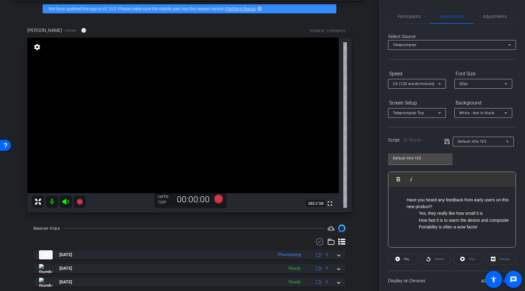
scroll to position [0, 0]
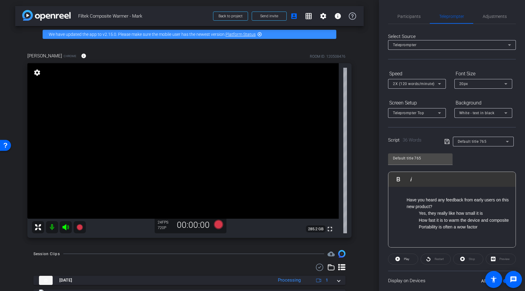
drag, startPoint x: 245, startPoint y: 248, endPoint x: 233, endPoint y: 242, distance: 13.6
click at [244, 247] on div "arrow_back Filtek Composite Warmer - [PERSON_NAME] to project Send invite accou…" at bounding box center [189, 145] width 379 height 291
click at [220, 226] on icon at bounding box center [218, 224] width 9 height 9
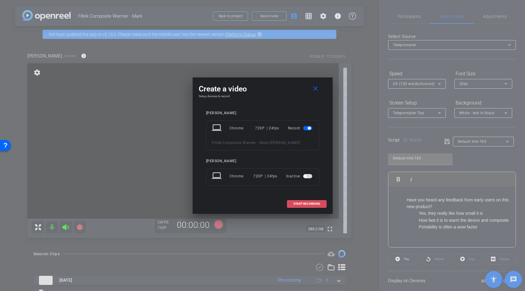
drag, startPoint x: 317, startPoint y: 205, endPoint x: 339, endPoint y: 230, distance: 33.4
click at [317, 205] on span "START RECORDING" at bounding box center [306, 204] width 27 height 3
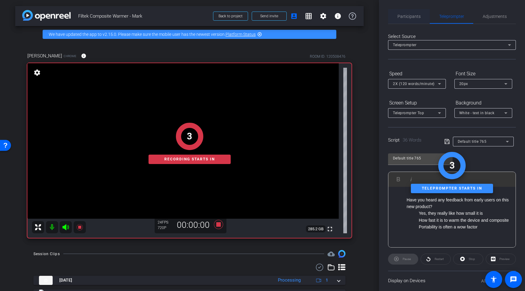
click at [412, 17] on span "Participants" at bounding box center [408, 16] width 23 height 4
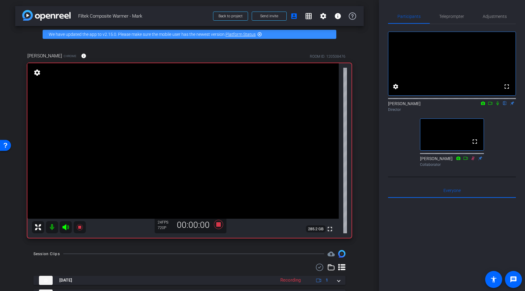
click at [497, 106] on icon at bounding box center [497, 103] width 5 height 4
click at [218, 225] on icon at bounding box center [218, 224] width 9 height 9
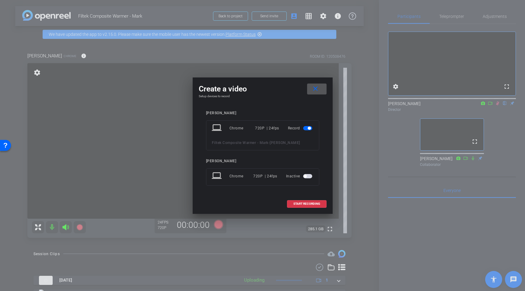
click at [321, 88] on span at bounding box center [316, 89] width 19 height 15
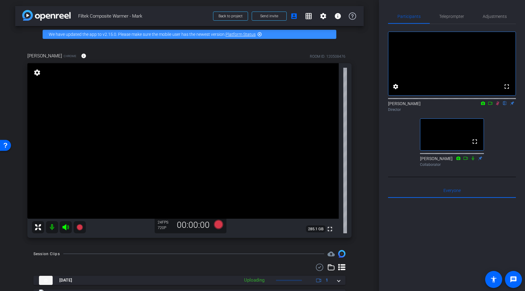
click at [497, 106] on icon at bounding box center [497, 103] width 5 height 4
